Goal: Information Seeking & Learning: Learn about a topic

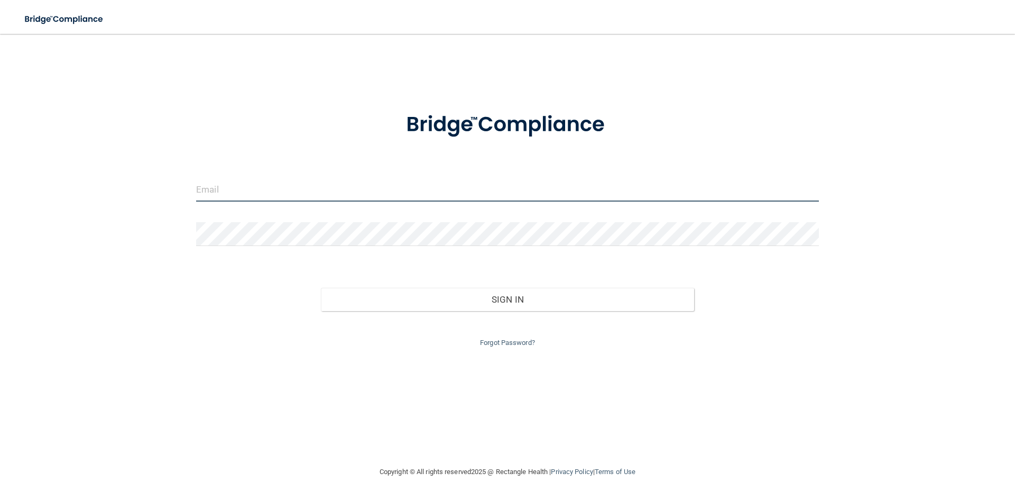
click at [250, 197] on input "email" at bounding box center [507, 190] width 623 height 24
type input "[EMAIL_ADDRESS][DOMAIN_NAME]"
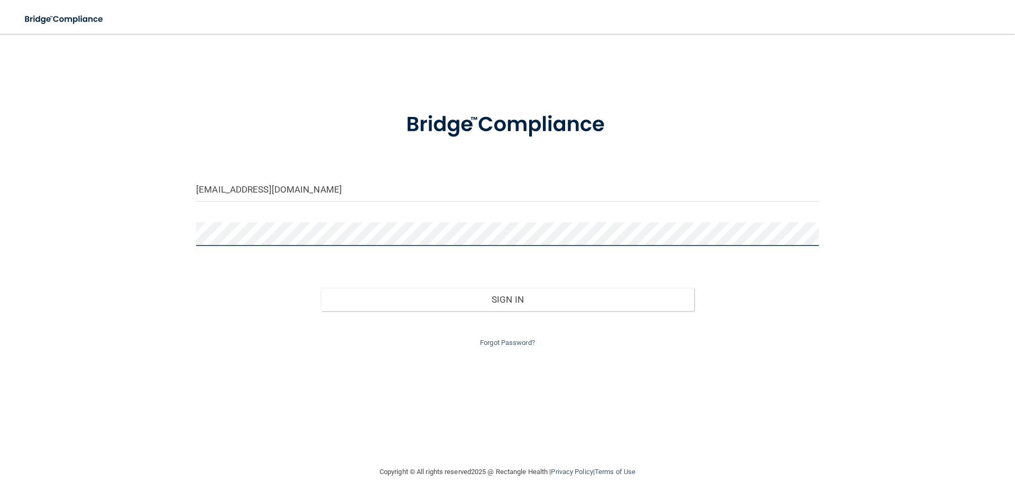
click at [321, 288] on button "Sign In" at bounding box center [508, 299] width 374 height 23
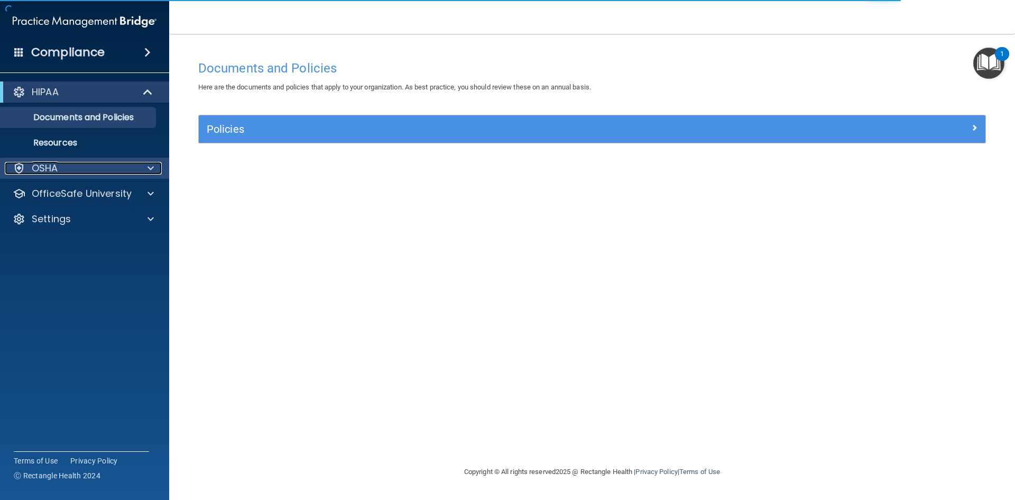
click at [104, 168] on div "OSHA" at bounding box center [70, 168] width 131 height 13
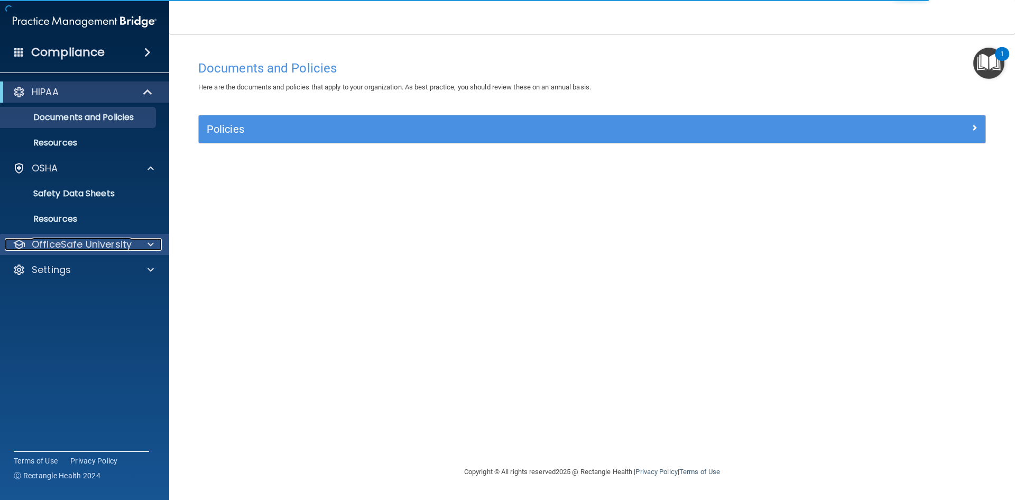
click at [118, 238] on p "OfficeSafe University" at bounding box center [82, 244] width 100 height 13
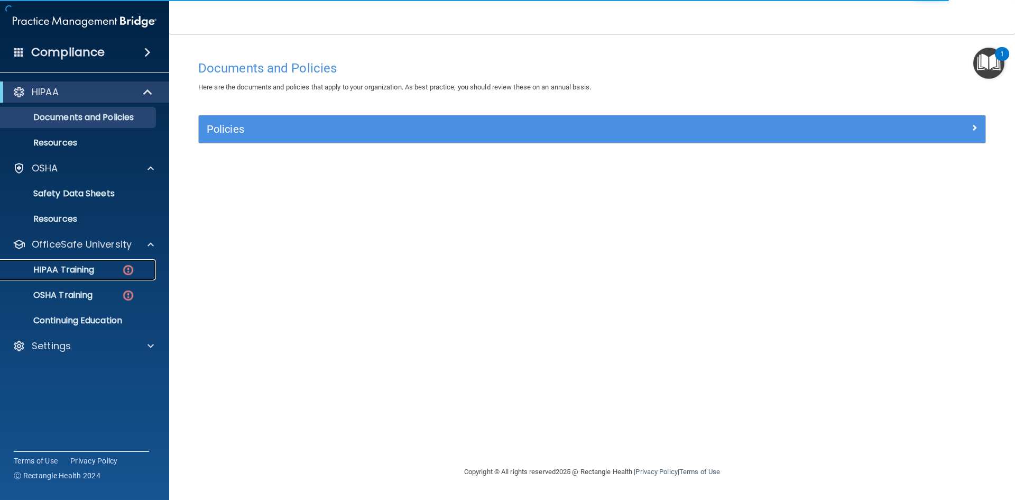
click at [97, 272] on div "HIPAA Training" at bounding box center [79, 269] width 144 height 11
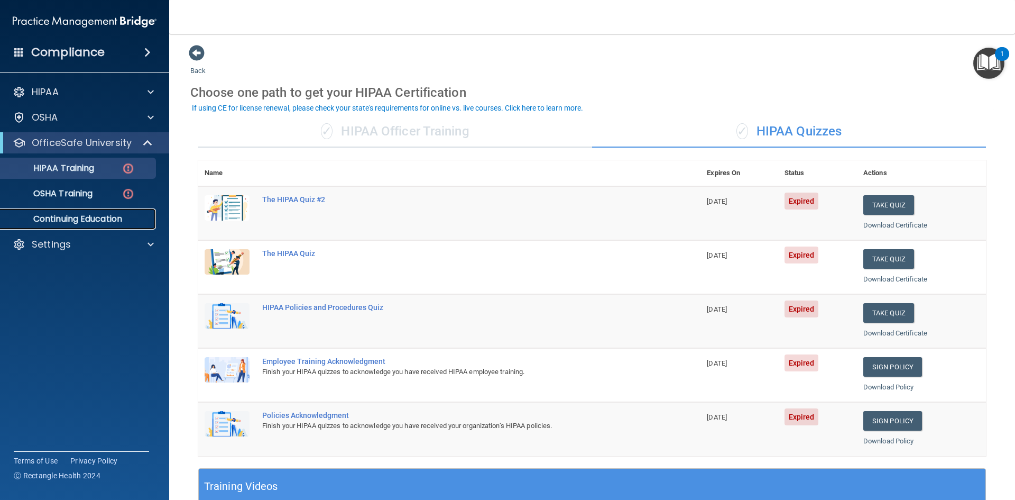
click at [84, 218] on p "Continuing Education" at bounding box center [79, 219] width 144 height 11
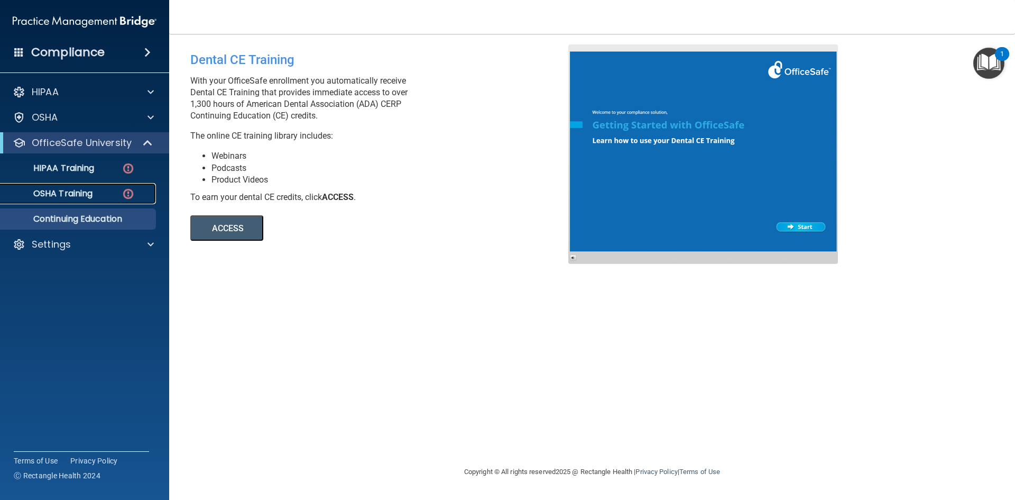
click at [75, 199] on p "OSHA Training" at bounding box center [50, 193] width 86 height 11
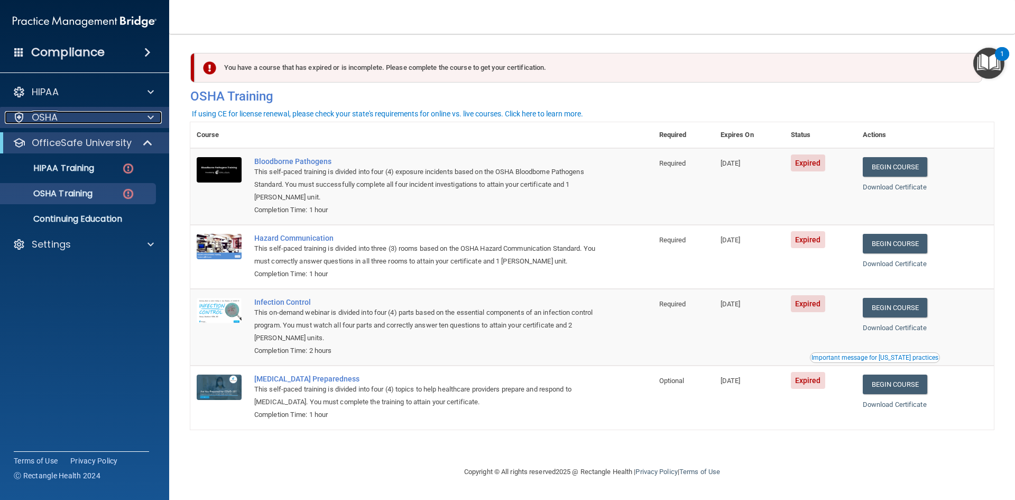
click at [154, 116] on div at bounding box center [149, 117] width 26 height 13
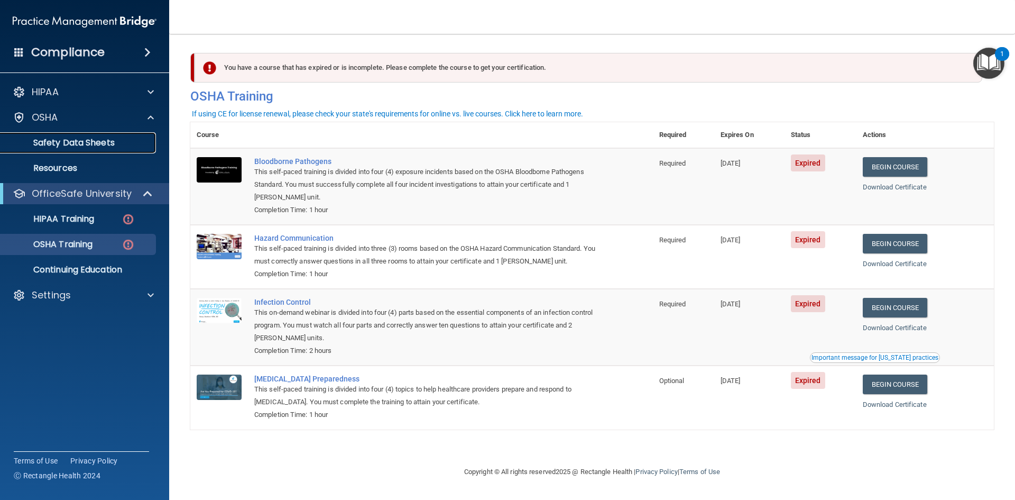
click at [110, 142] on p "Safety Data Sheets" at bounding box center [79, 142] width 144 height 11
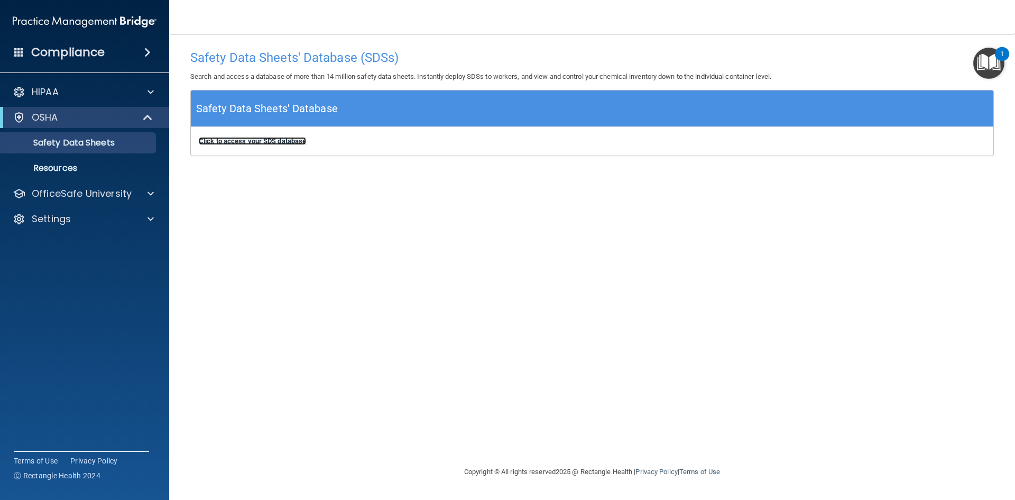
click at [283, 141] on b "Click to access your SDS database" at bounding box center [252, 141] width 107 height 8
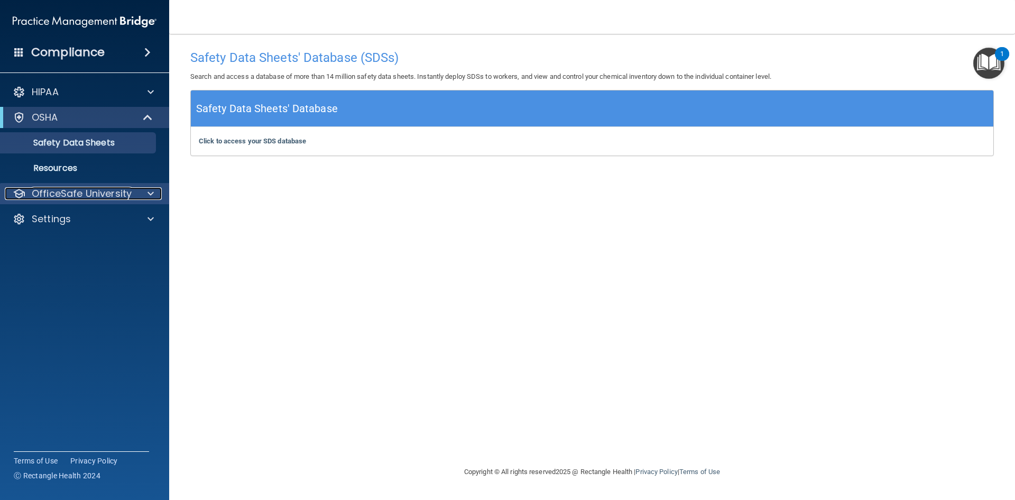
click at [98, 187] on p "OfficeSafe University" at bounding box center [82, 193] width 100 height 13
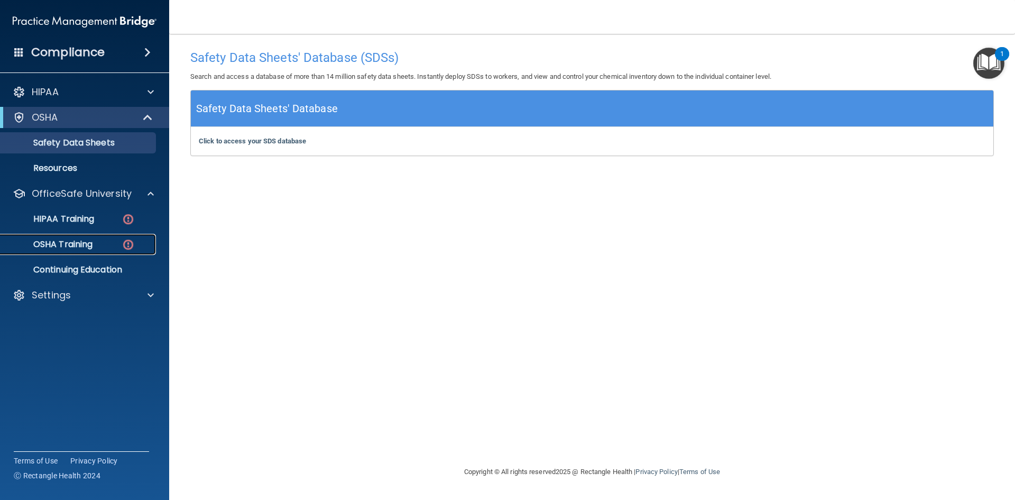
click at [85, 244] on p "OSHA Training" at bounding box center [50, 244] width 86 height 11
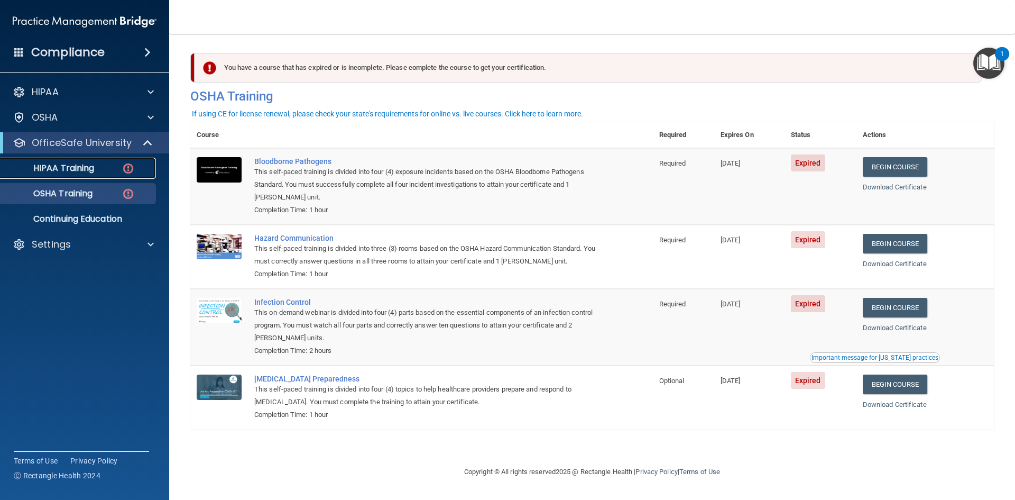
click at [106, 169] on div "HIPAA Training" at bounding box center [79, 168] width 144 height 11
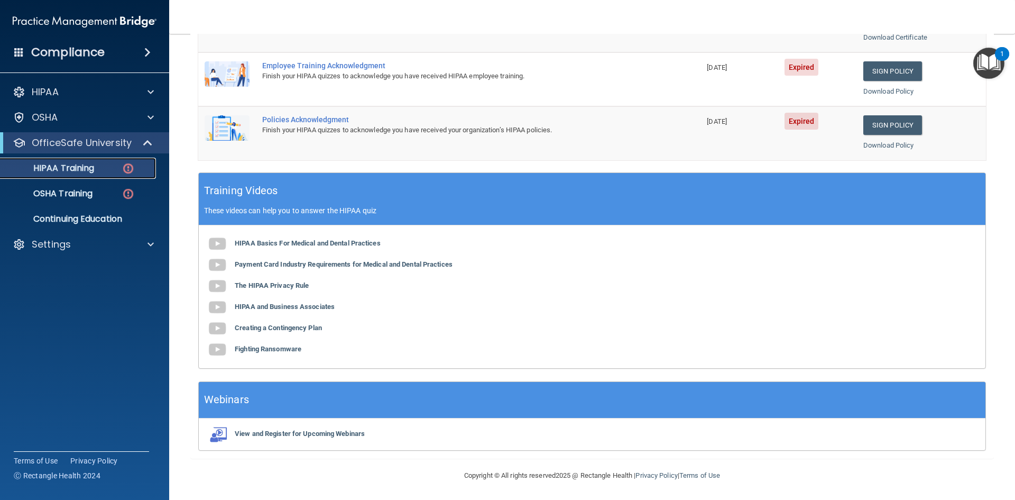
scroll to position [297, 0]
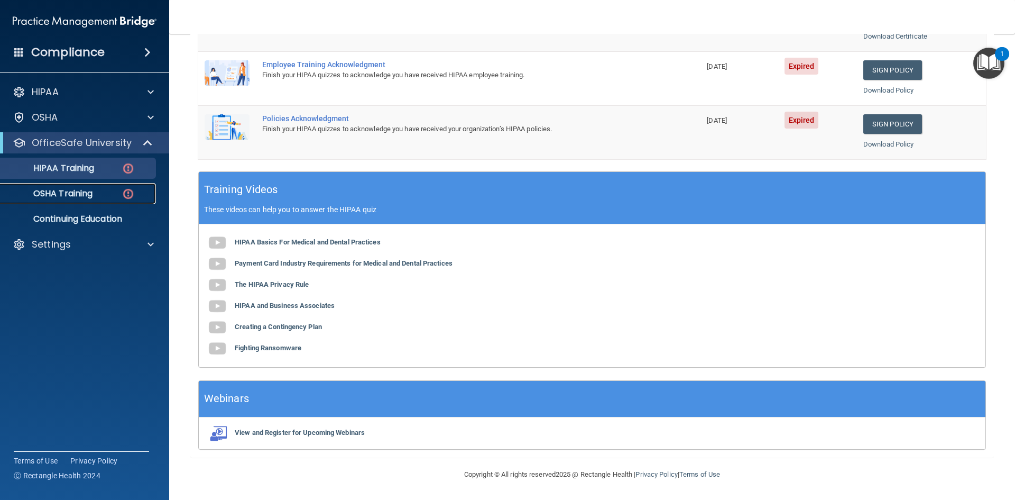
click at [62, 195] on p "OSHA Training" at bounding box center [50, 193] width 86 height 11
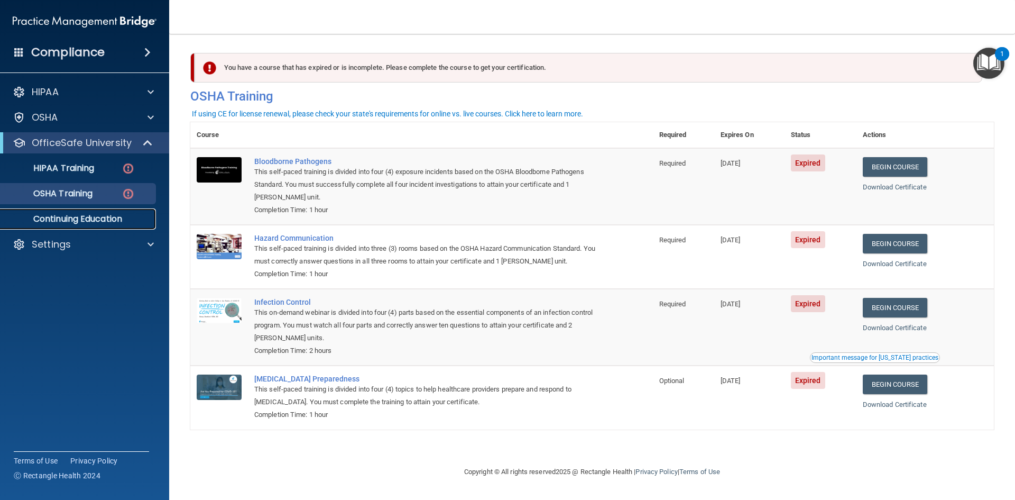
click at [97, 218] on p "Continuing Education" at bounding box center [79, 219] width 144 height 11
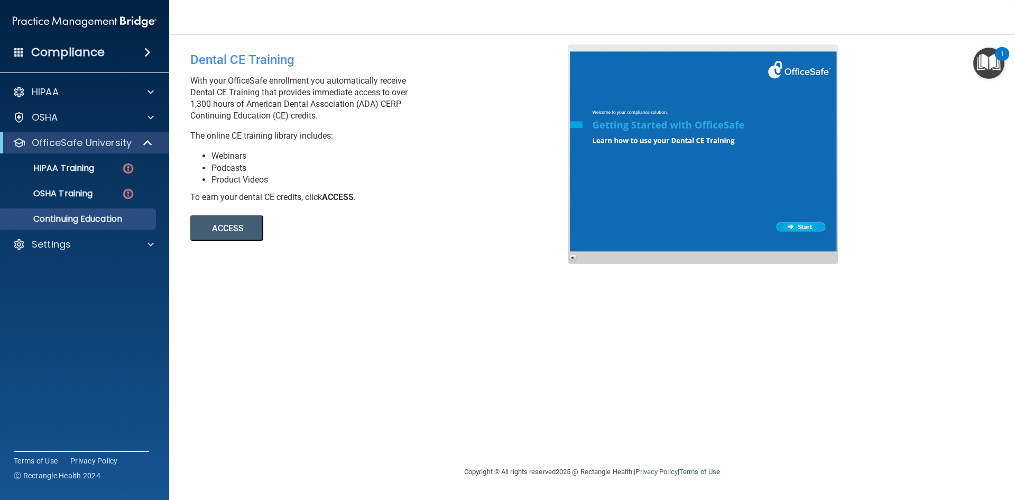
click at [226, 228] on button "ACCESS" at bounding box center [226, 227] width 73 height 25
click at [66, 244] on p "Settings" at bounding box center [51, 244] width 39 height 13
click at [94, 204] on link "OSHA Training" at bounding box center [72, 193] width 167 height 21
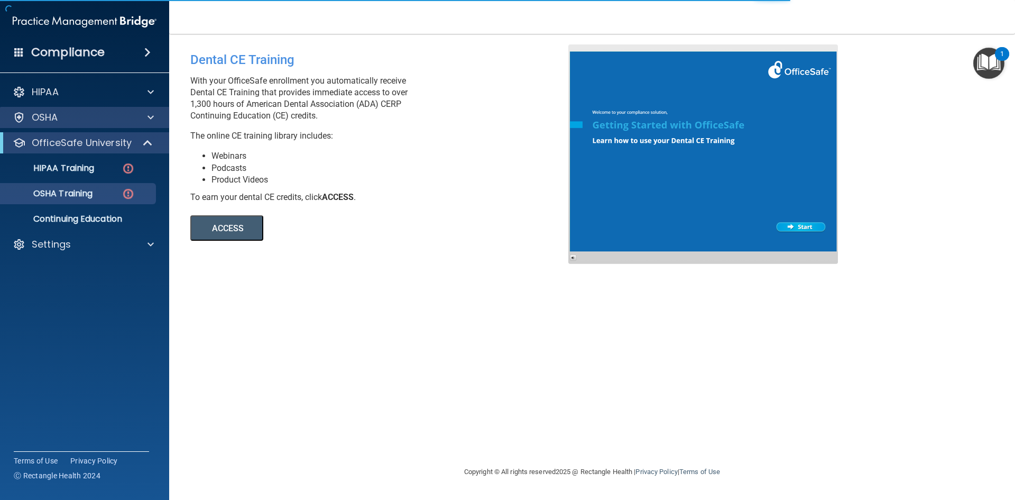
click at [144, 124] on div "OSHA" at bounding box center [85, 117] width 170 height 21
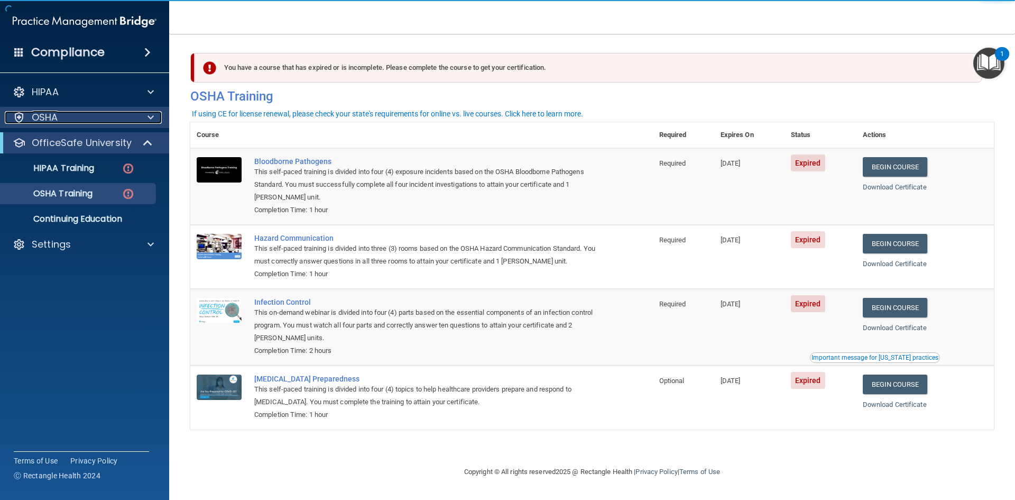
click at [150, 122] on span at bounding box center [150, 117] width 6 height 13
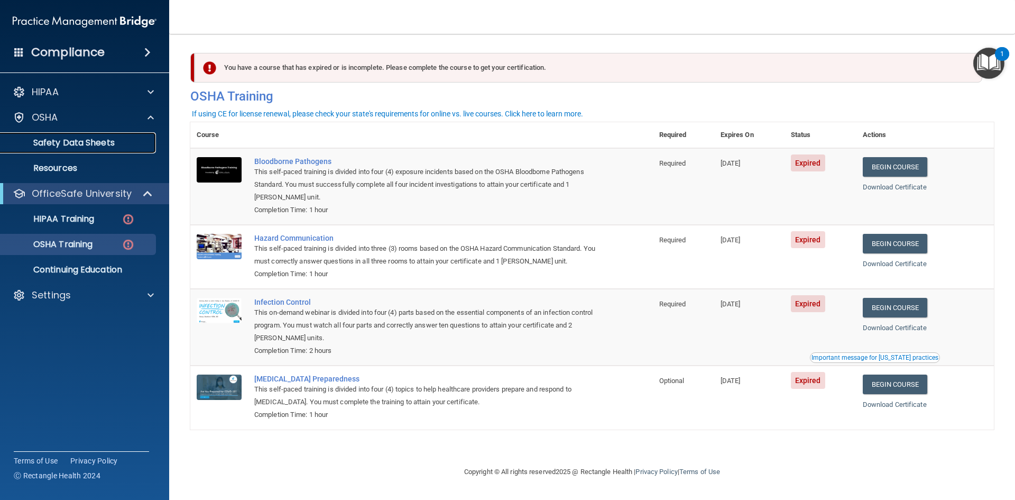
click at [76, 144] on p "Safety Data Sheets" at bounding box center [79, 142] width 144 height 11
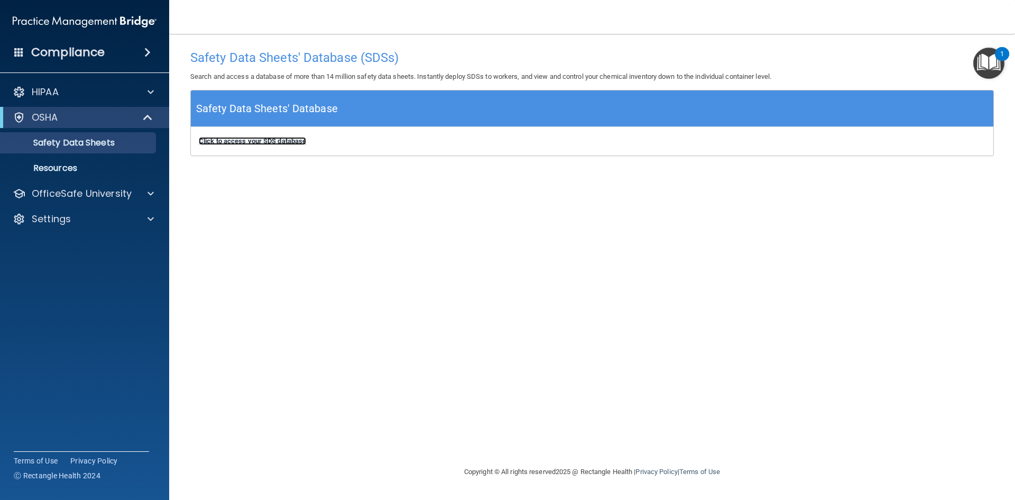
click at [218, 144] on b "Click to access your SDS database" at bounding box center [252, 141] width 107 height 8
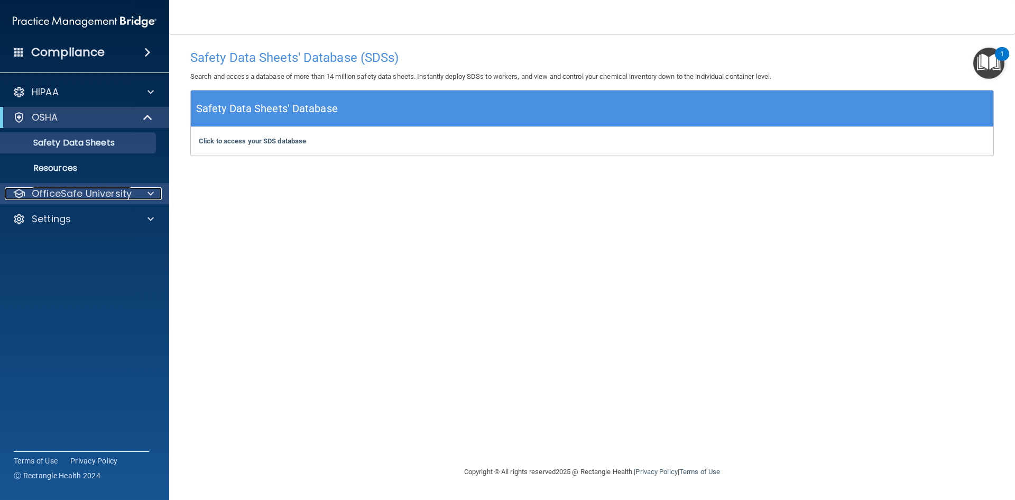
click at [144, 192] on div at bounding box center [149, 193] width 26 height 13
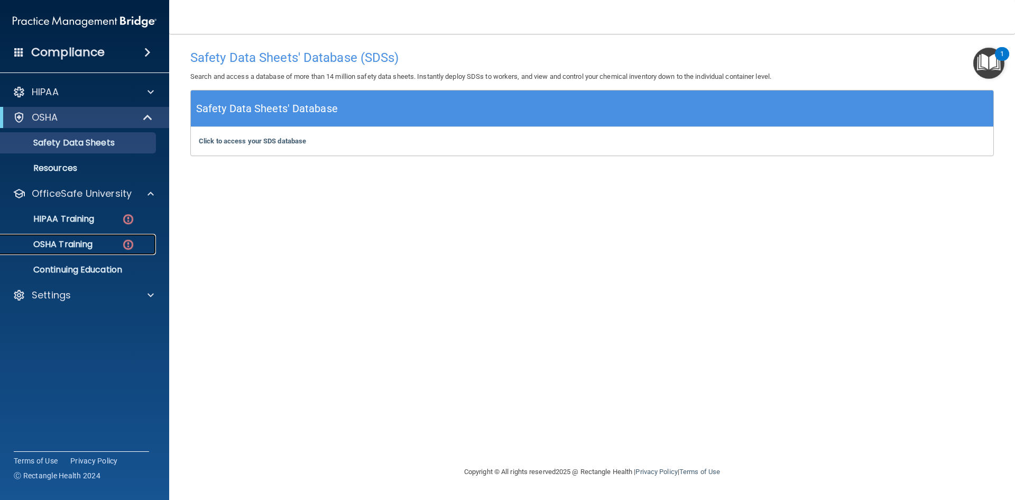
click at [88, 244] on p "OSHA Training" at bounding box center [50, 244] width 86 height 11
